Goal: Check status

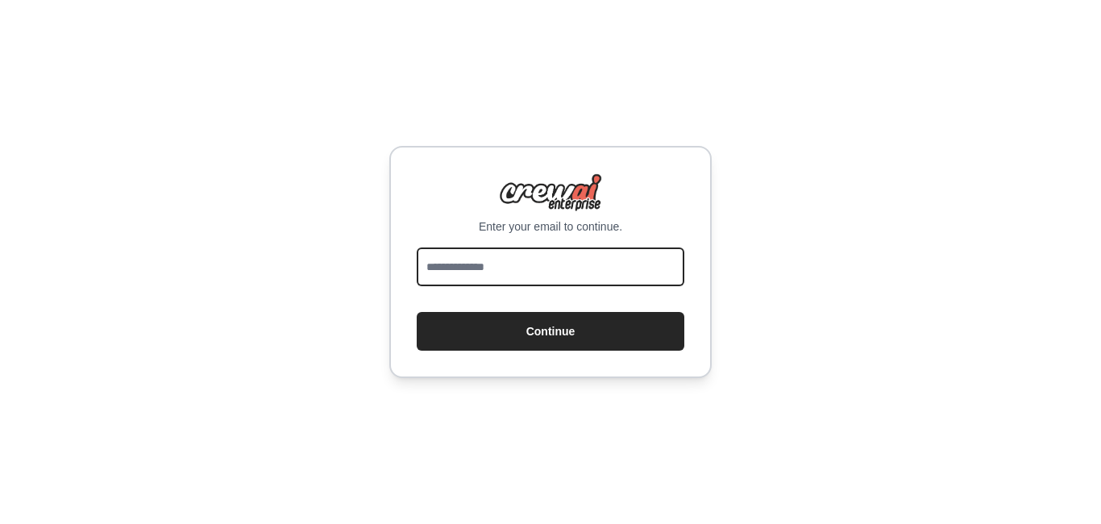
click at [479, 278] on input "email" at bounding box center [551, 266] width 268 height 39
type input "**********"
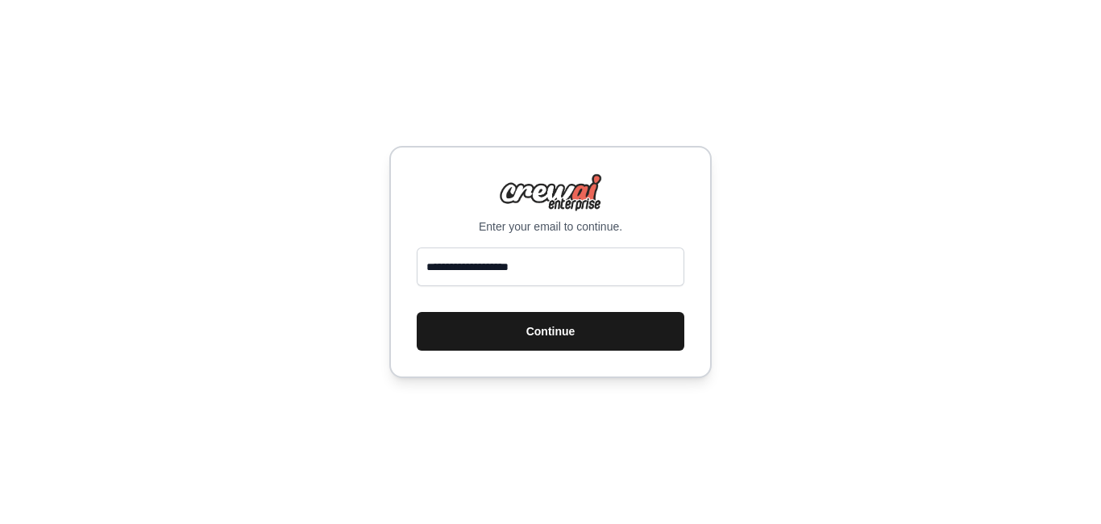
click at [502, 338] on button "Continue" at bounding box center [551, 331] width 268 height 39
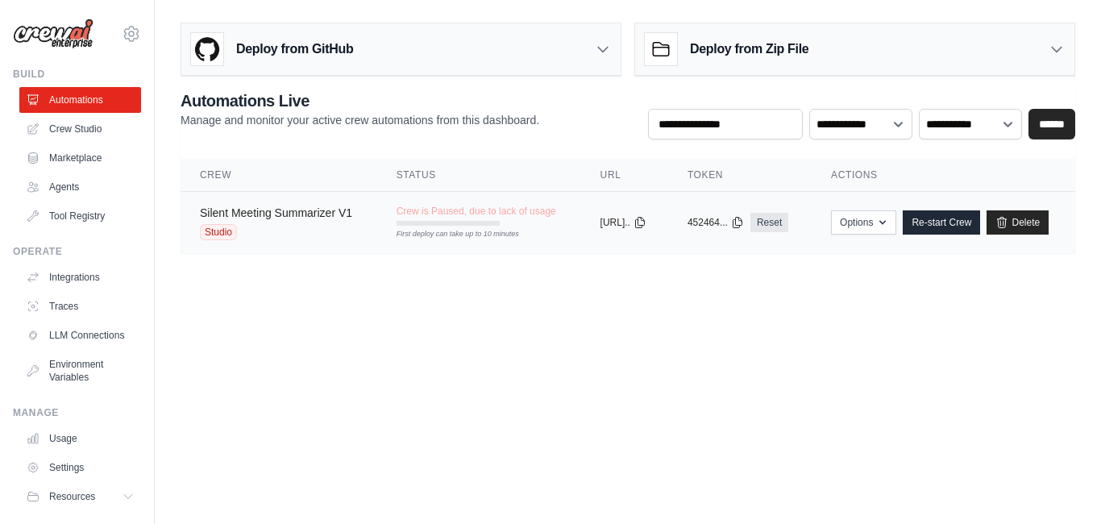
click at [269, 211] on link "Silent Meeting Summarizer V1" at bounding box center [276, 212] width 152 height 13
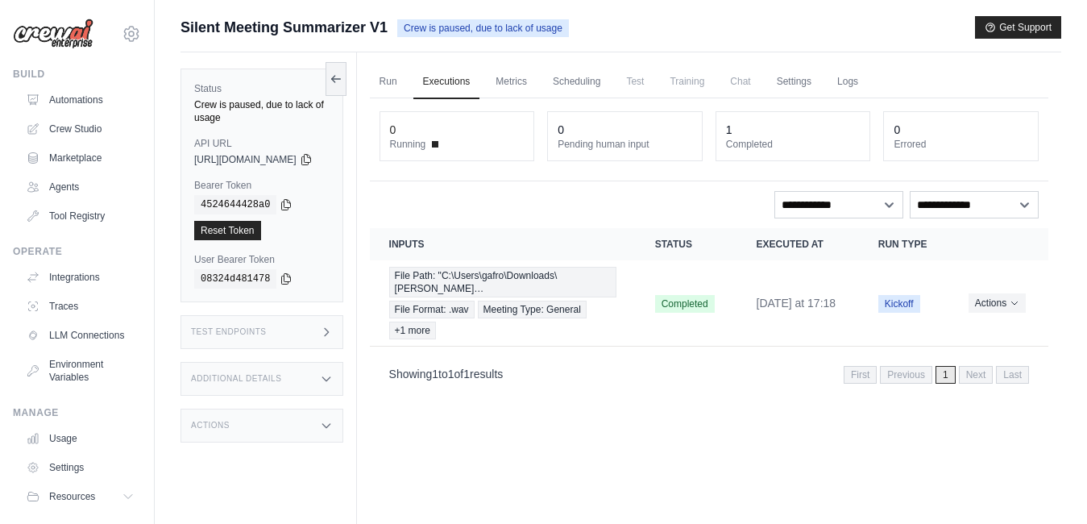
click at [251, 32] on span "Silent Meeting Summarizer V1" at bounding box center [284, 27] width 207 height 23
click at [243, 106] on div "Crew is paused, due to lack of usage" at bounding box center [261, 111] width 135 height 26
drag, startPoint x: 243, startPoint y: 106, endPoint x: 639, endPoint y: 27, distance: 403.5
click at [639, 27] on div "Silent Meeting Summarizer V1 Crew is paused, due to lack of usage Get Support" at bounding box center [621, 27] width 881 height 23
click at [905, 313] on span "Kickoff" at bounding box center [899, 304] width 42 height 18
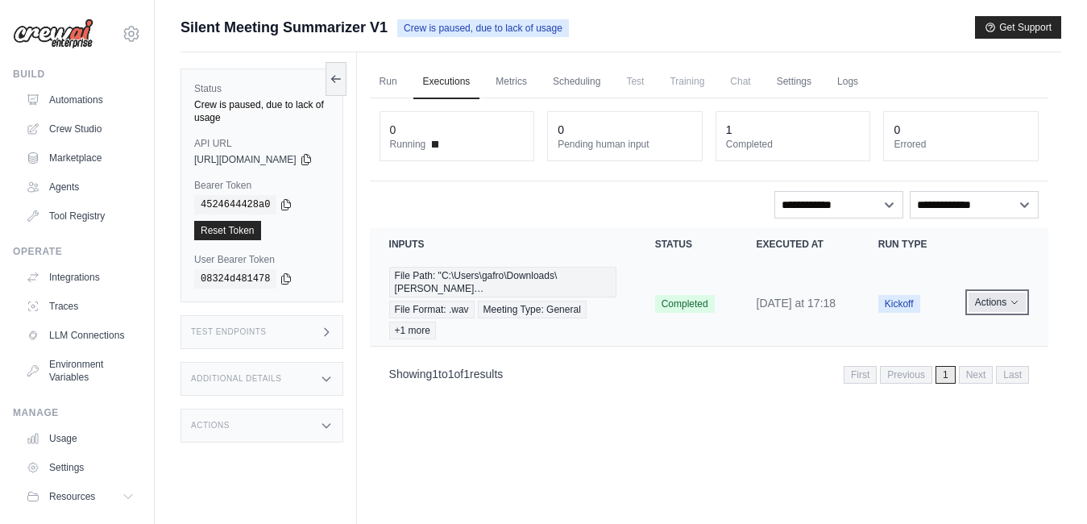
click at [1014, 306] on icon "Actions for execution" at bounding box center [1015, 302] width 10 height 10
click at [965, 333] on link "View Details" at bounding box center [977, 332] width 103 height 26
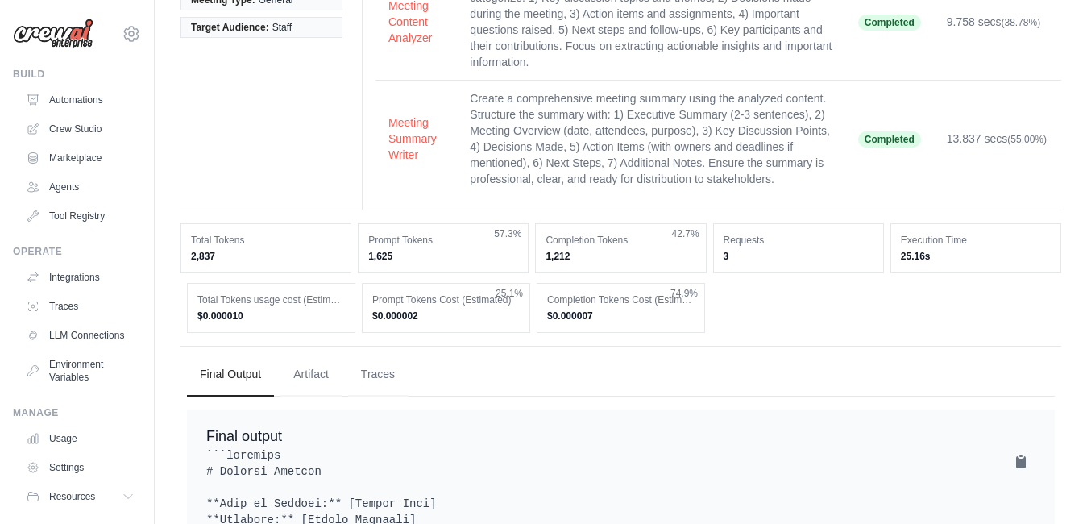
scroll to position [286, 0]
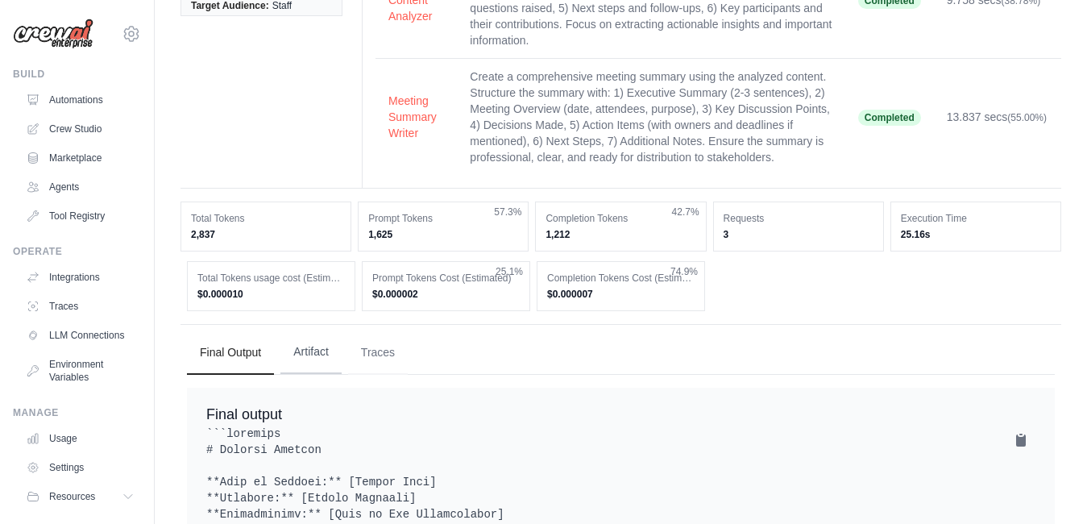
click at [320, 359] on button "Artifact" at bounding box center [310, 352] width 61 height 44
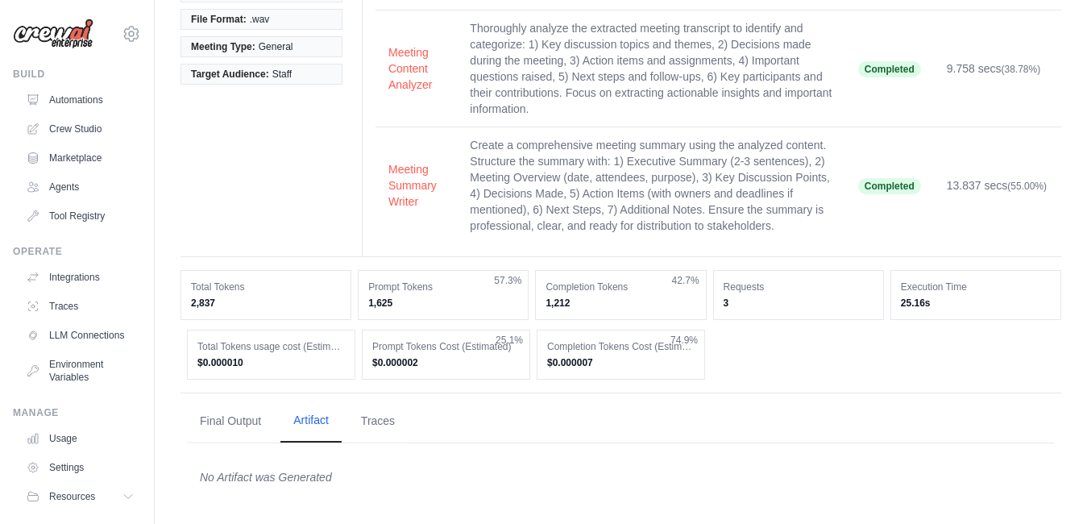
scroll to position [218, 0]
click at [374, 421] on button "Traces" at bounding box center [378, 421] width 60 height 44
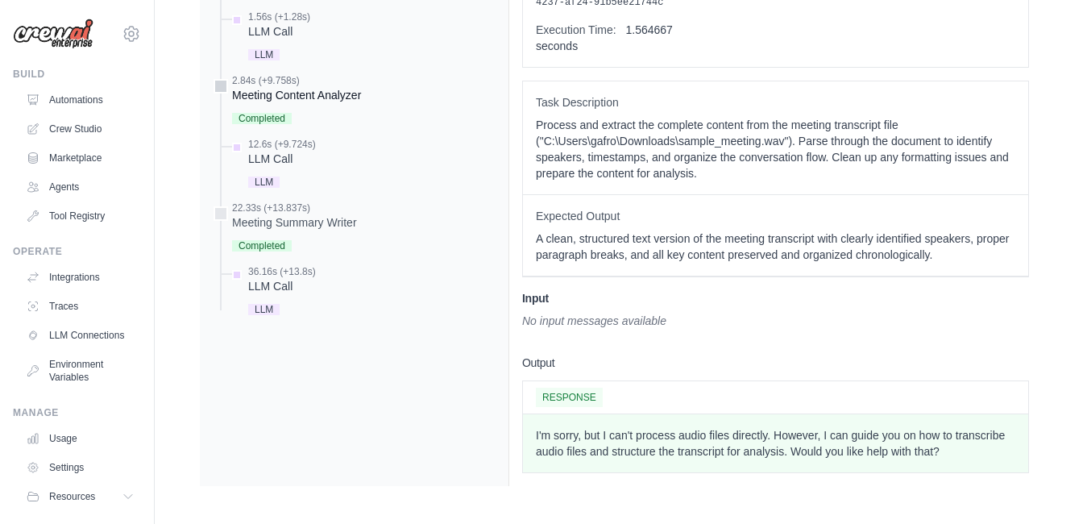
scroll to position [783, 0]
click at [566, 399] on span "RESPONSE" at bounding box center [569, 396] width 67 height 19
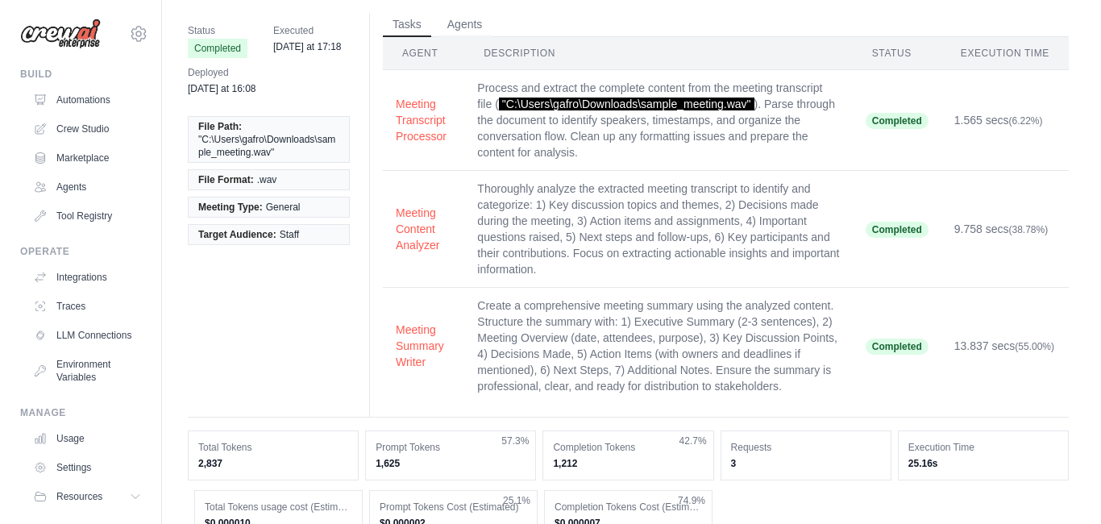
scroll to position [0, 0]
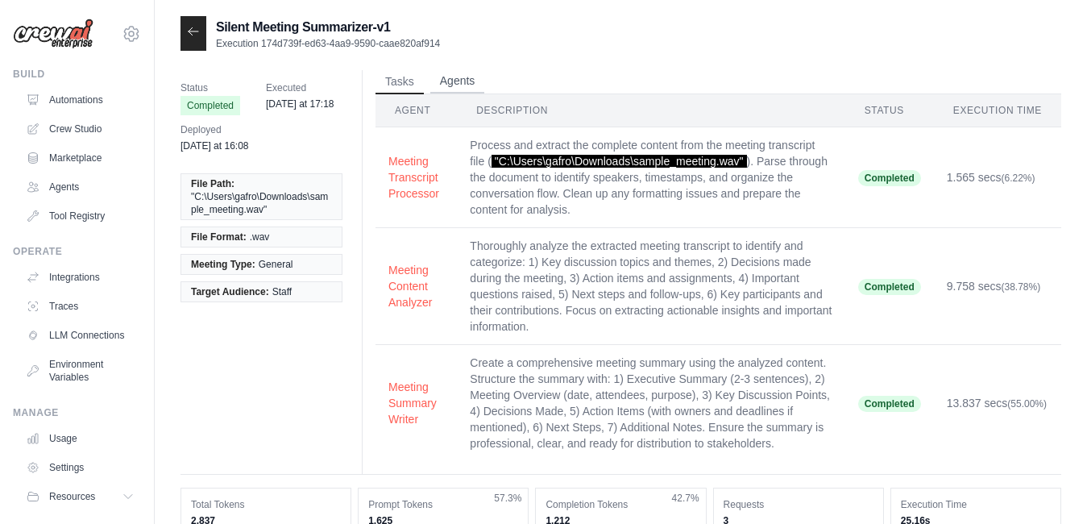
click at [450, 77] on button "Agents" at bounding box center [457, 81] width 55 height 24
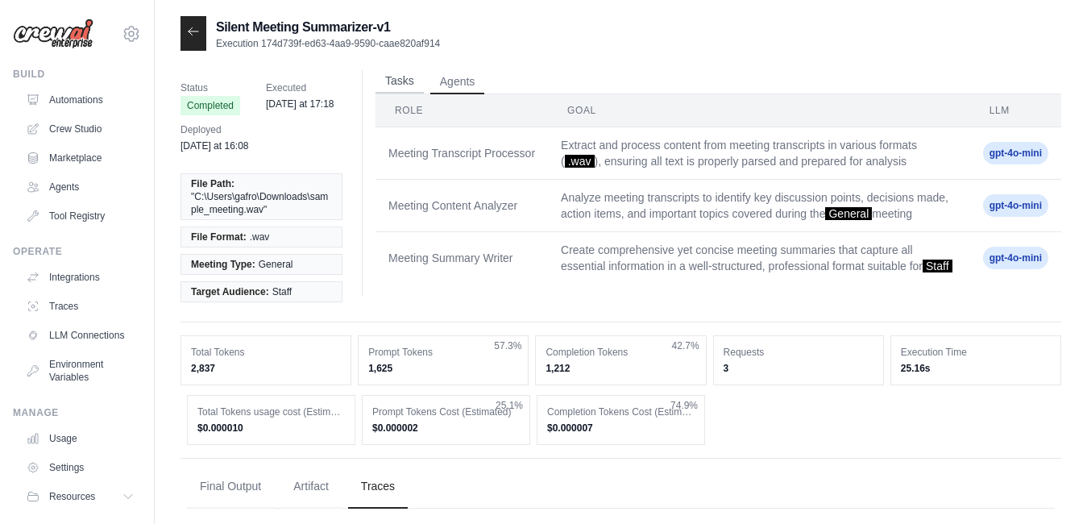
click at [401, 83] on button "Tasks" at bounding box center [400, 81] width 48 height 24
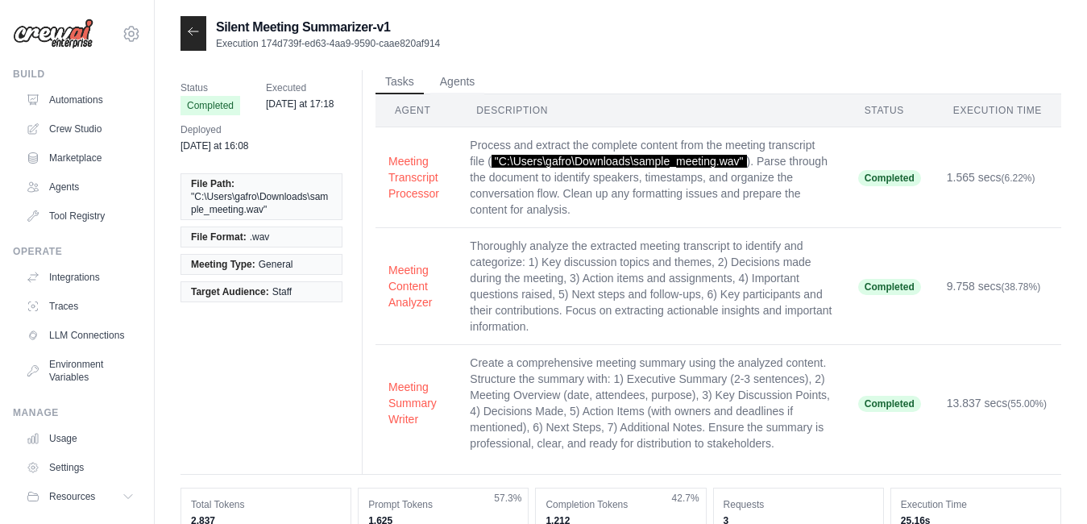
click at [297, 85] on span "Executed" at bounding box center [300, 88] width 69 height 16
click at [195, 92] on span "Status" at bounding box center [211, 88] width 60 height 16
click at [263, 37] on p "Execution 174d739f-ed63-4aa9-9590-caae820af914" at bounding box center [328, 43] width 224 height 13
click at [276, 50] on div "Silent Meeting Summarizer-v1 Execution 174d739f-ed63-4aa9-9590-caae820af914" at bounding box center [310, 33] width 259 height 35
click at [278, 48] on p "Execution 174d739f-ed63-4aa9-9590-caae820af914" at bounding box center [328, 43] width 224 height 13
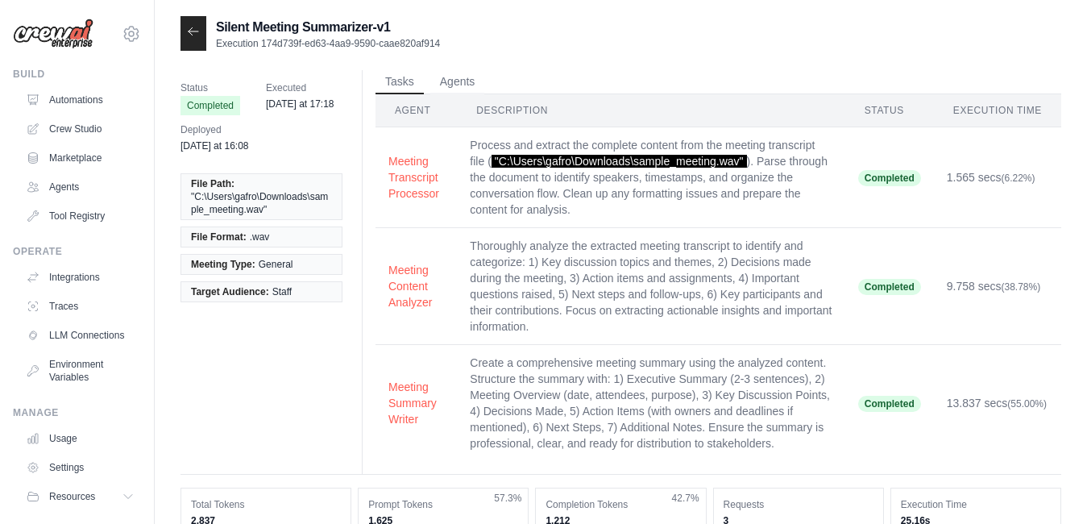
click at [185, 44] on div at bounding box center [194, 33] width 26 height 35
click at [193, 35] on icon at bounding box center [194, 30] width 10 height 7
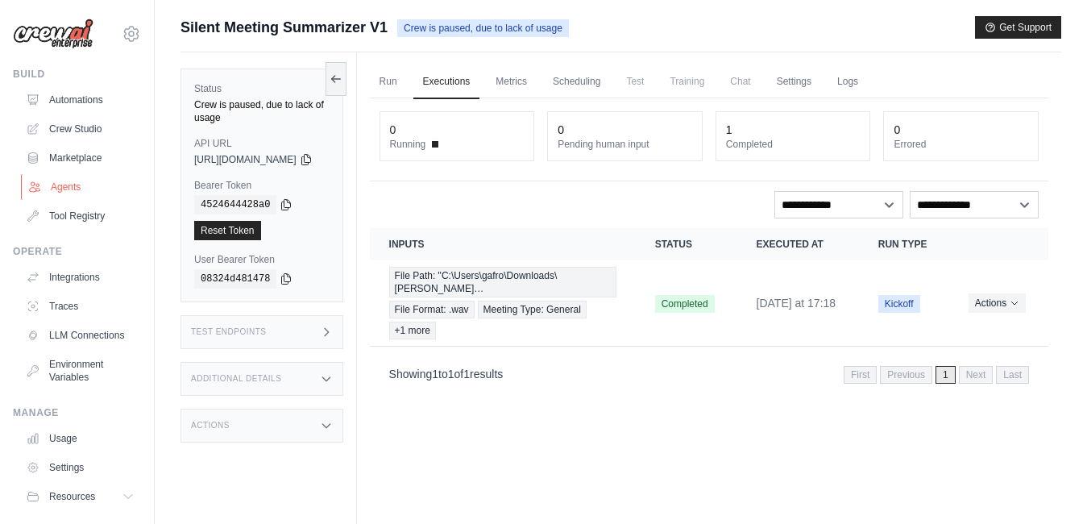
click at [56, 181] on link "Agents" at bounding box center [82, 187] width 122 height 26
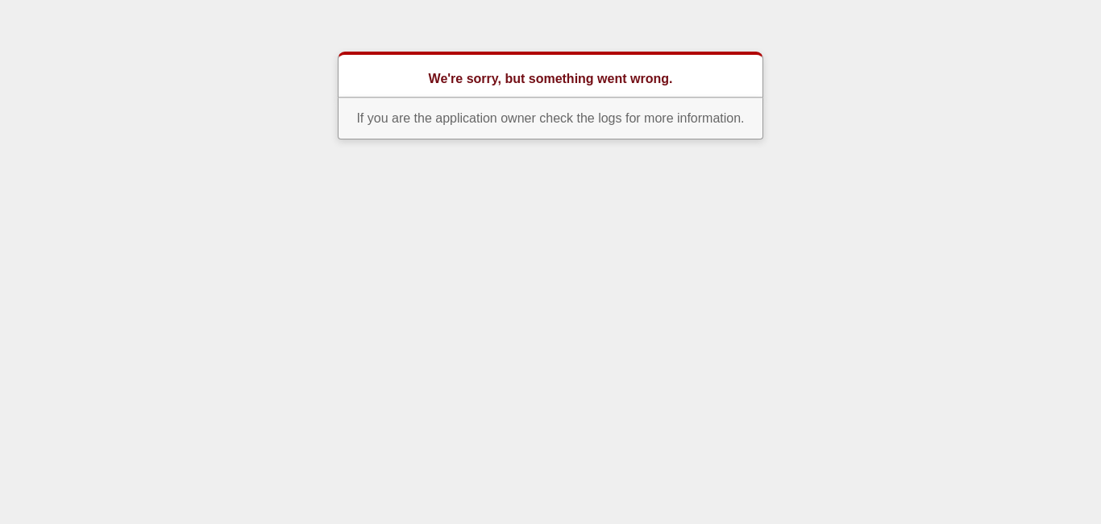
click at [940, 152] on html "We're sorry, but something went wrong. If you are the application owner check t…" at bounding box center [550, 76] width 1101 height 152
